Goal: Task Accomplishment & Management: Manage account settings

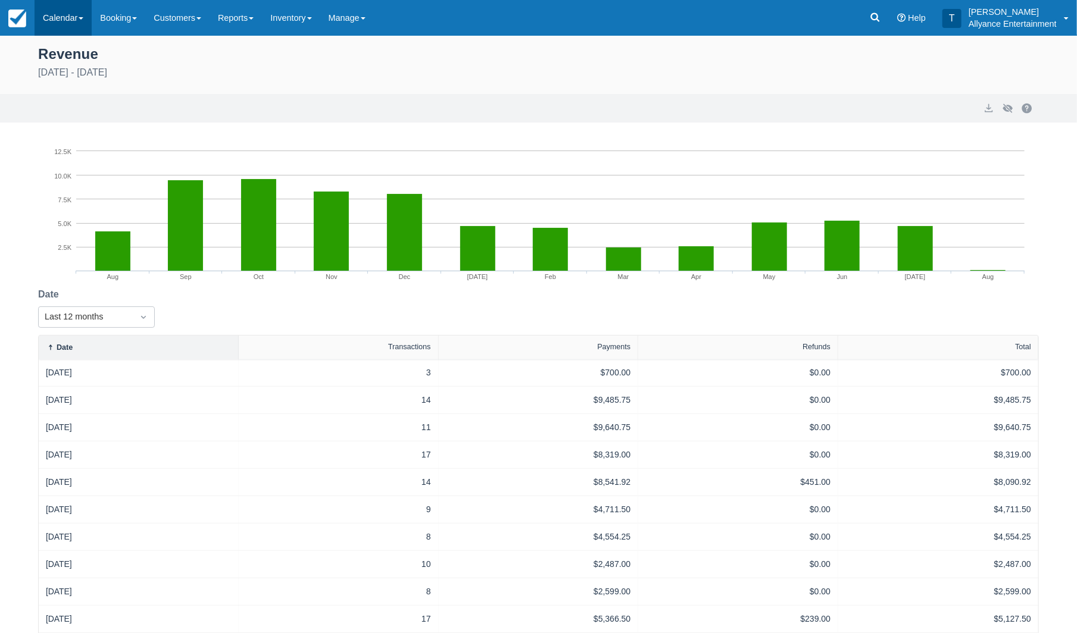
click at [61, 22] on link "Calendar" at bounding box center [63, 18] width 57 height 36
click at [66, 113] on link "Month" at bounding box center [82, 112] width 94 height 25
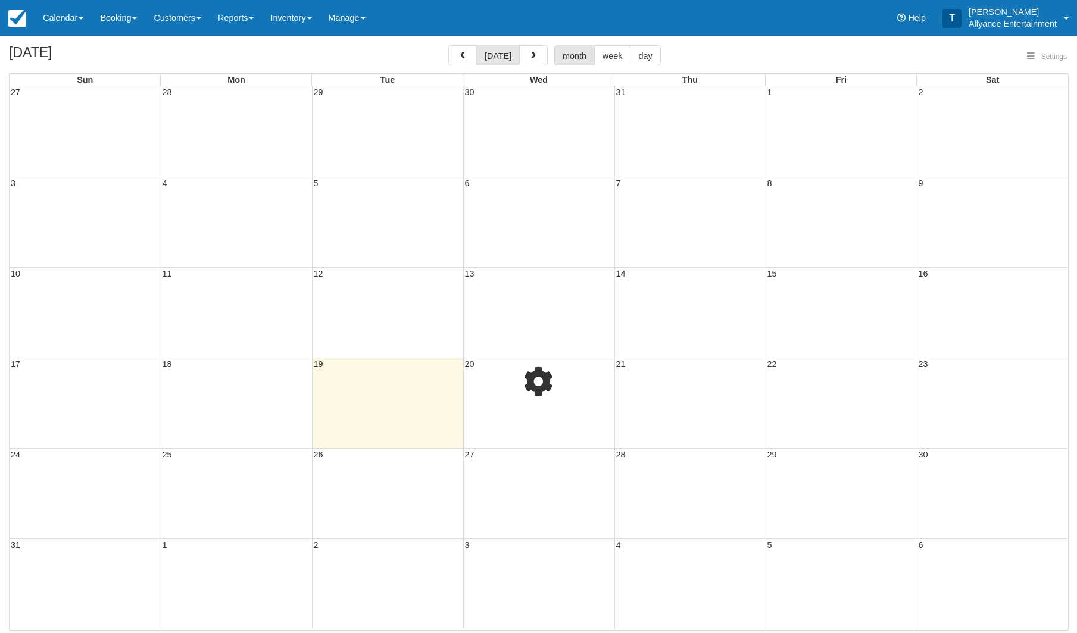
select select
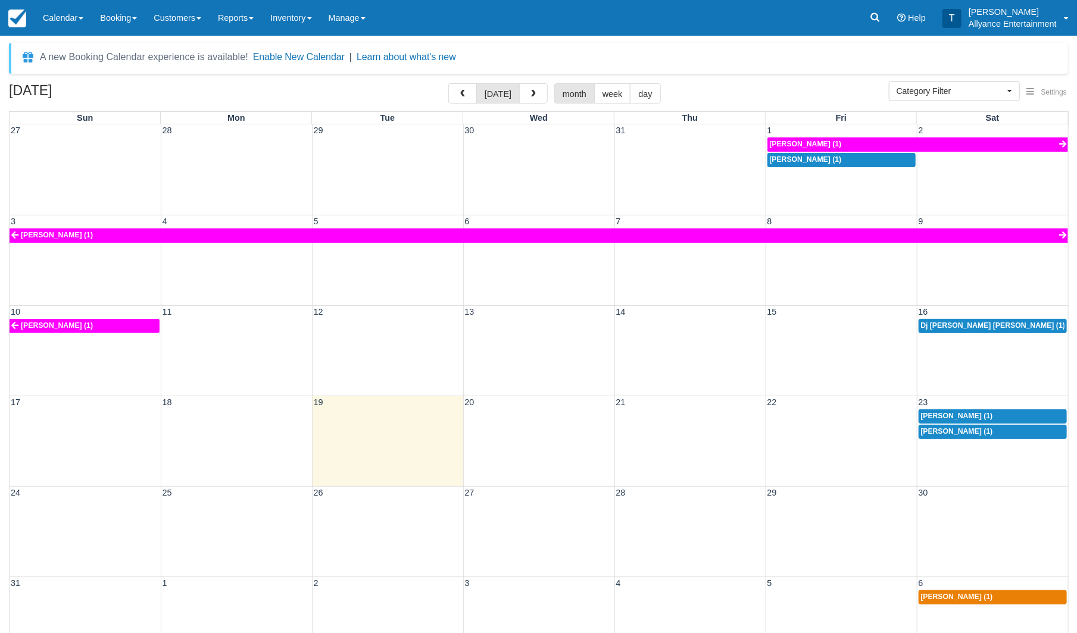
click at [954, 323] on span "Dj Sam Sam (1)" at bounding box center [993, 325] width 145 height 8
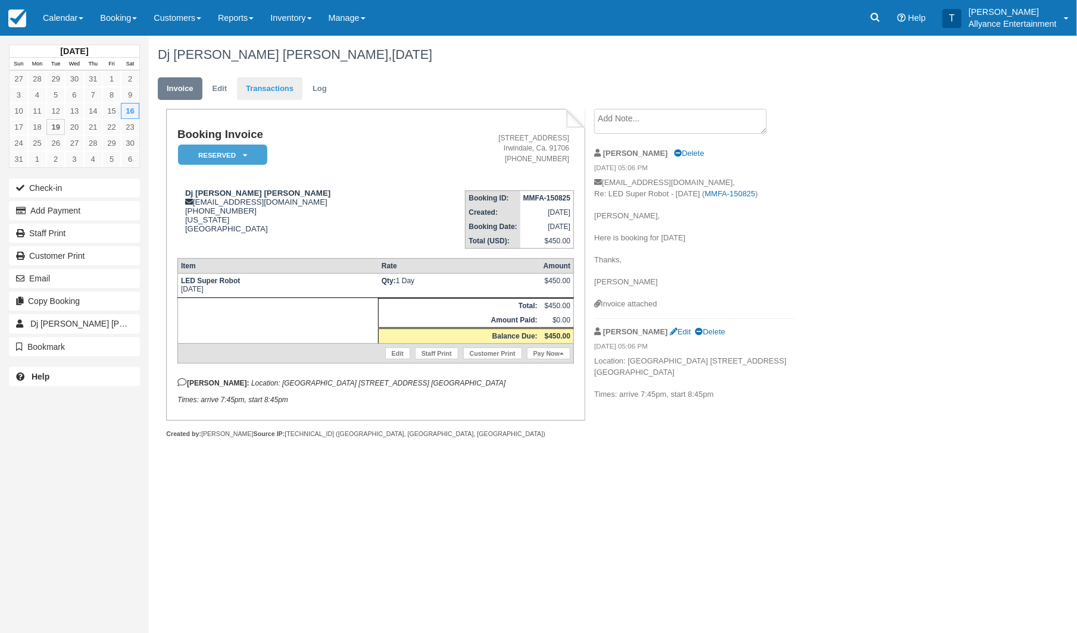
click at [264, 85] on link "Transactions" at bounding box center [269, 88] width 65 height 23
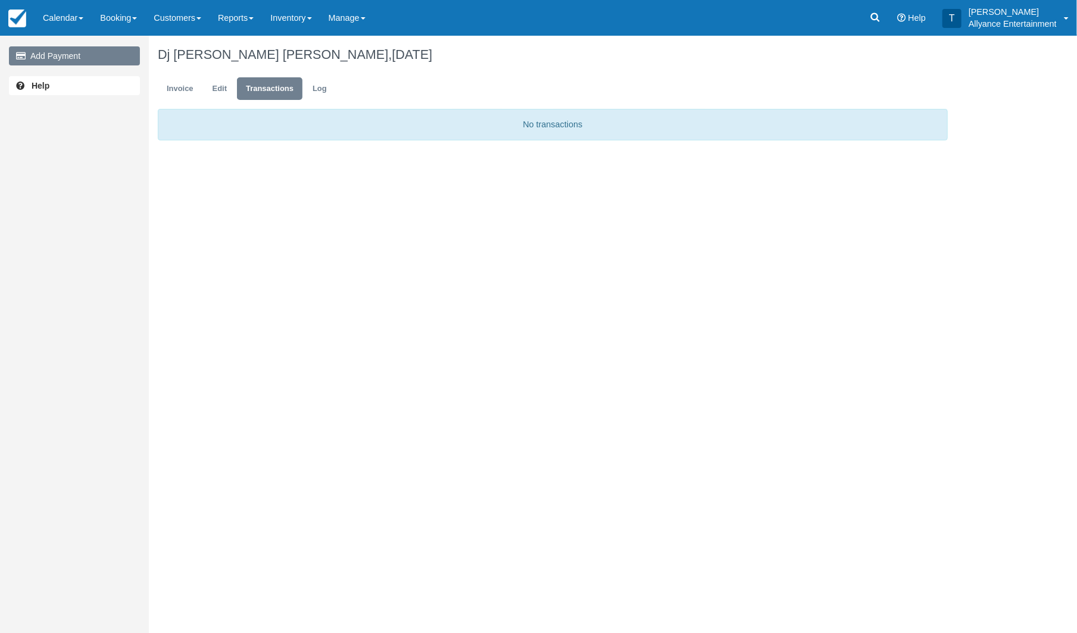
click at [98, 56] on link "Add Payment" at bounding box center [74, 55] width 131 height 19
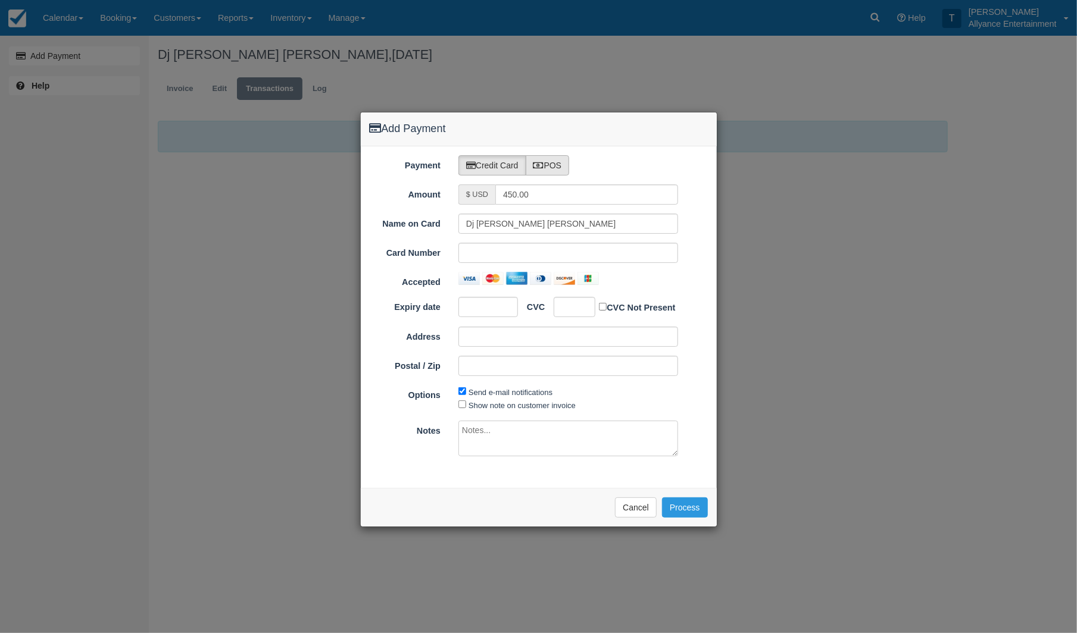
click at [558, 156] on label "POS" at bounding box center [548, 165] width 44 height 20
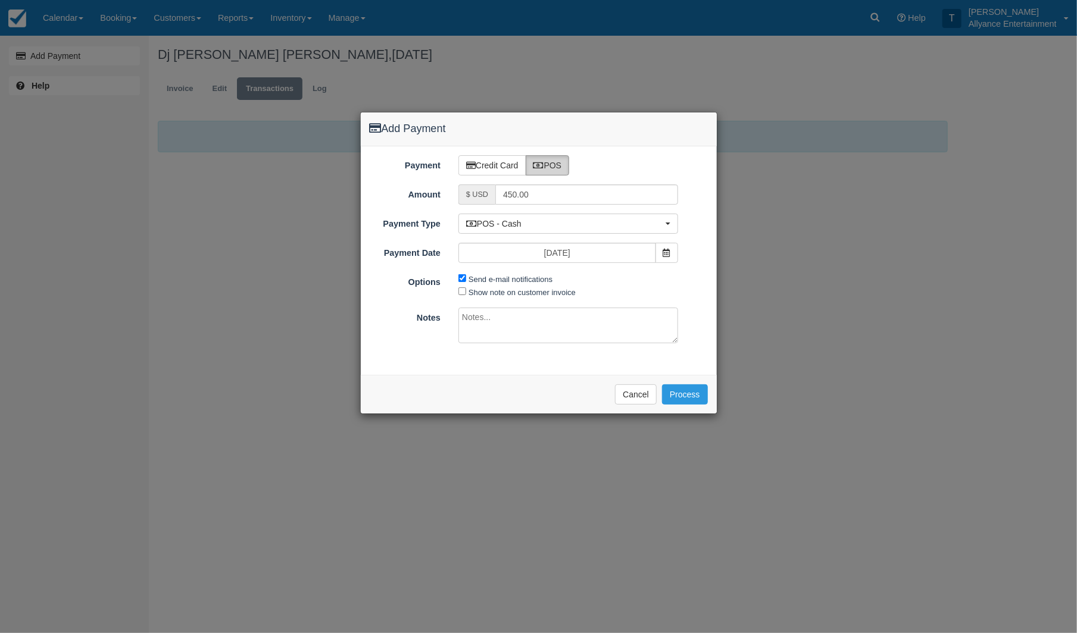
radio input "true"
click at [665, 253] on icon at bounding box center [666, 253] width 7 height 8
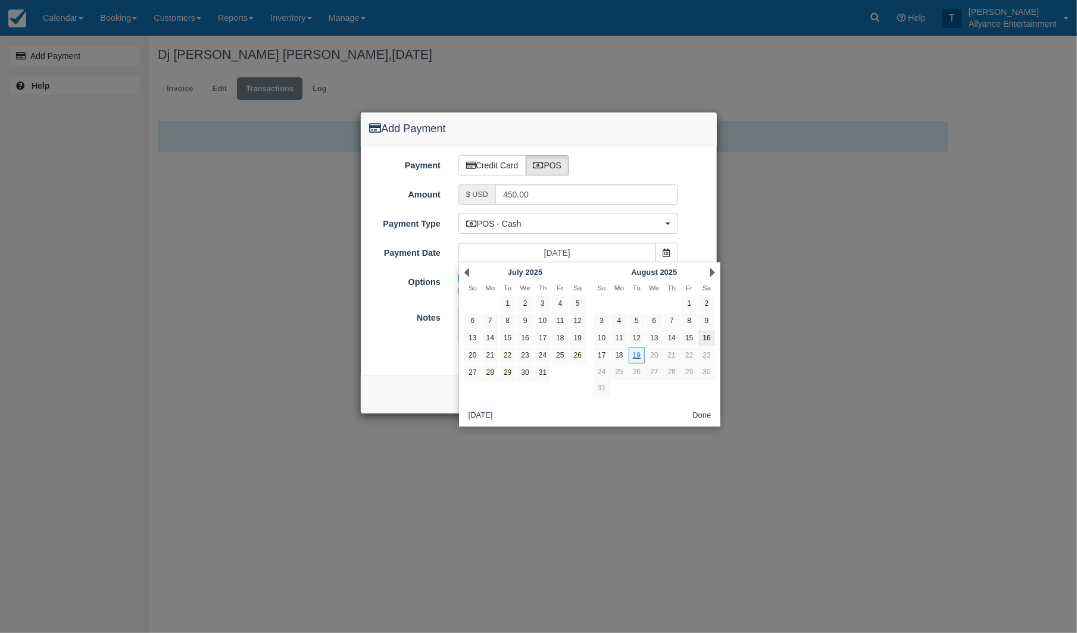
click at [707, 336] on link "16" at bounding box center [706, 338] width 16 height 16
type input "[DATE]"
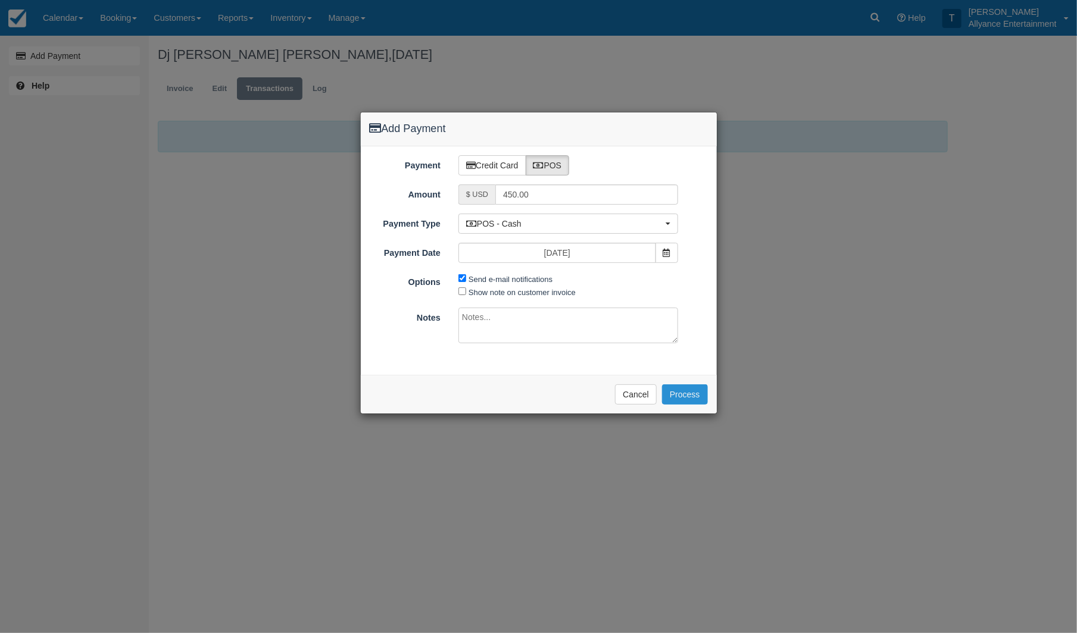
click at [688, 392] on button "Process" at bounding box center [685, 395] width 46 height 20
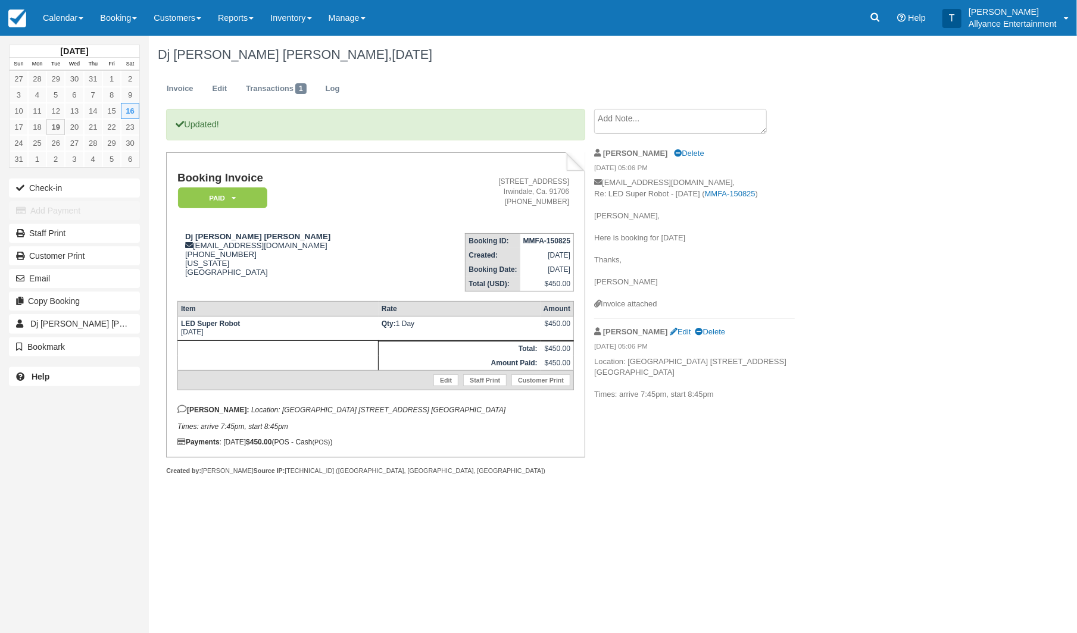
drag, startPoint x: 310, startPoint y: 410, endPoint x: 464, endPoint y: 414, distance: 153.6
click at [464, 414] on p "Tony: Location: Venetian Banquet Hall 349 S State College Blvd. Fullerton, CA 9…" at bounding box center [375, 418] width 396 height 26
copy em "349 S State College Blvd. Fullerton, CA 92831"
